Goal: Find specific page/section

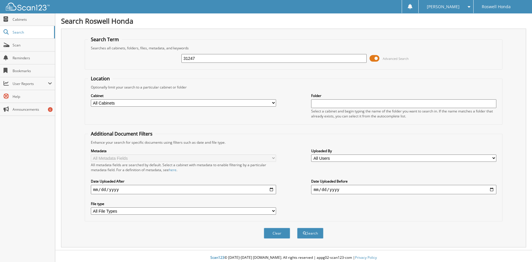
type input "31247"
click at [297, 228] on button "Search" at bounding box center [310, 233] width 26 height 11
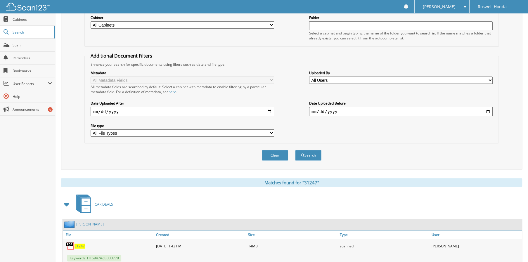
scroll to position [107, 0]
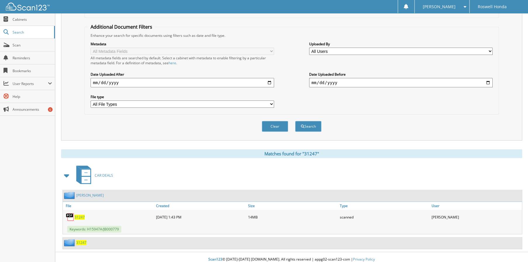
click at [80, 215] on span "31247" at bounding box center [80, 217] width 10 height 5
click at [78, 215] on span "31247" at bounding box center [80, 217] width 10 height 5
